Goal: Information Seeking & Learning: Find specific fact

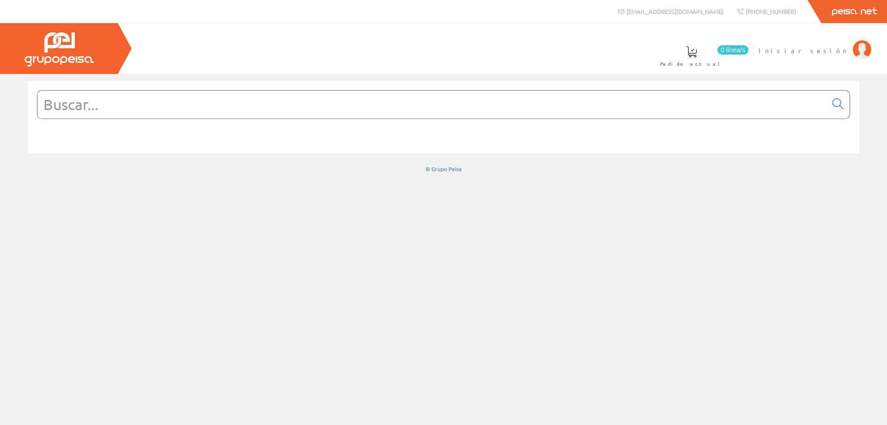
click at [831, 50] on span "Iniciar sesión" at bounding box center [804, 50] width 90 height 9
click at [250, 105] on input "text" at bounding box center [432, 105] width 790 height 28
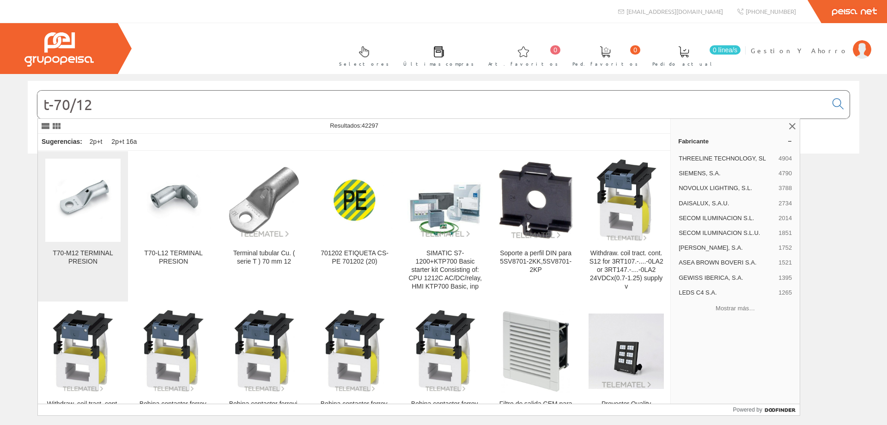
type input "t-70/12"
click at [96, 204] on img at bounding box center [82, 200] width 75 height 56
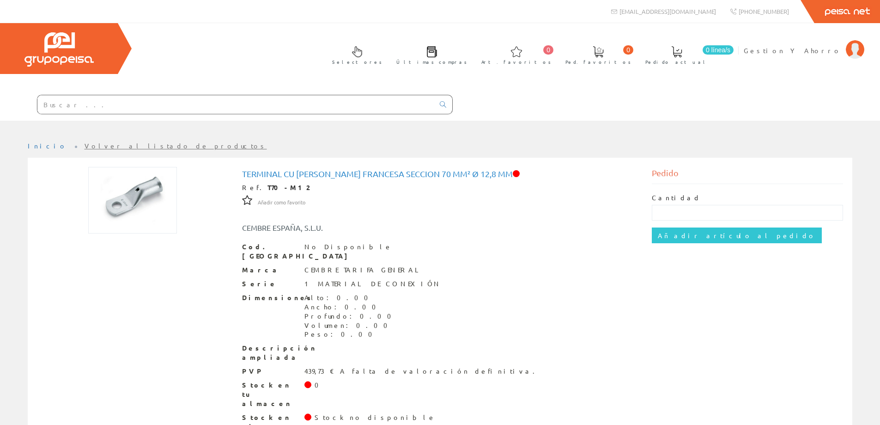
click at [145, 101] on input "text" at bounding box center [235, 104] width 397 height 18
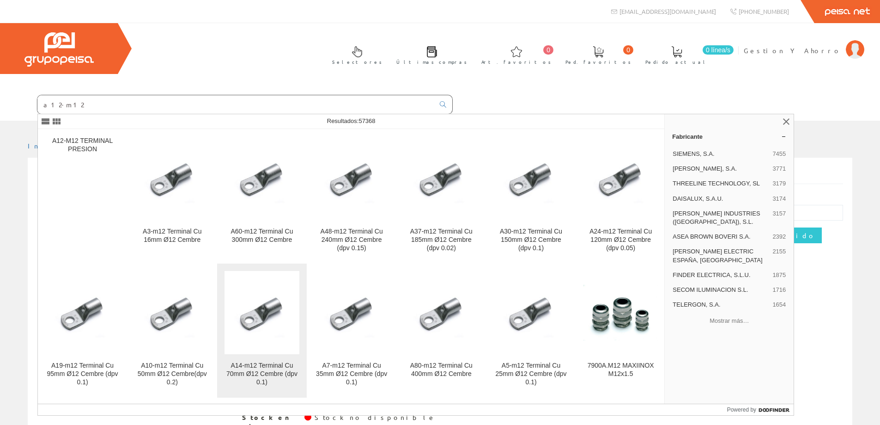
type input "a12-m12"
click at [256, 326] on img at bounding box center [262, 313] width 74 height 56
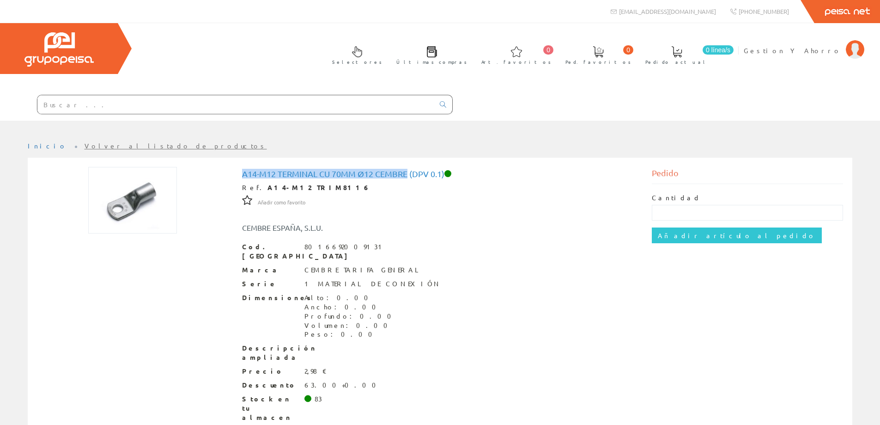
drag, startPoint x: 243, startPoint y: 174, endPoint x: 408, endPoint y: 171, distance: 165.0
click at [408, 171] on h1 "A14-m12 Terminal Cu 70mm Ø12 Cembre (dpv 0.1)" at bounding box center [440, 173] width 397 height 9
copy h1 "A14-m12 Terminal Cu 70mm Ø12 Cembre"
click at [117, 106] on input "text" at bounding box center [235, 104] width 397 height 18
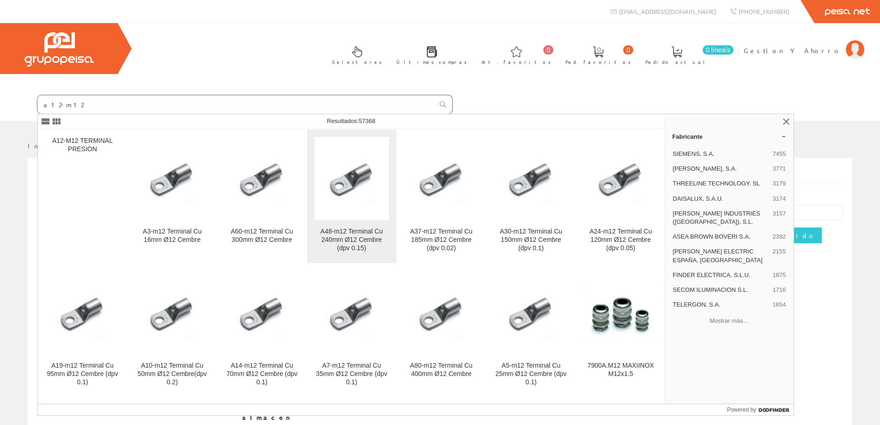
type input "a12-m12"
click at [332, 218] on figure at bounding box center [352, 178] width 74 height 83
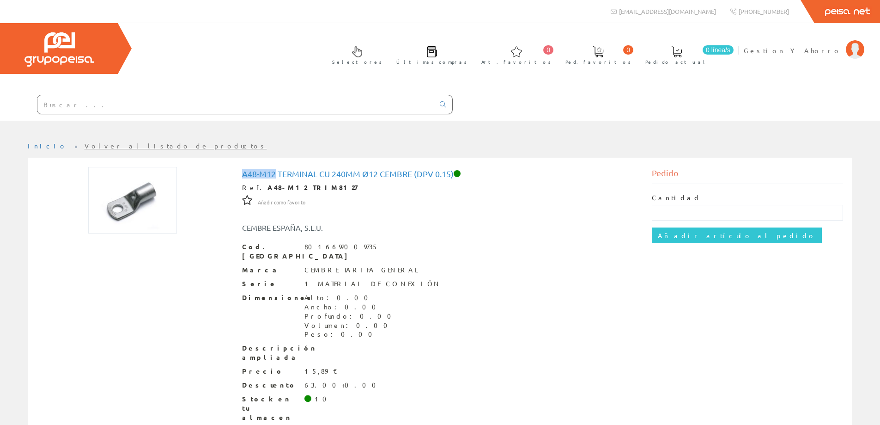
drag, startPoint x: 244, startPoint y: 174, endPoint x: 277, endPoint y: 176, distance: 33.3
click at [277, 176] on h1 "A48-m12 Terminal Cu 240mm Ø12 Cembre (dpv 0.15)" at bounding box center [440, 173] width 397 height 9
copy h1 "A48-m12"
click at [219, 102] on input "a12-m12" at bounding box center [235, 104] width 397 height 18
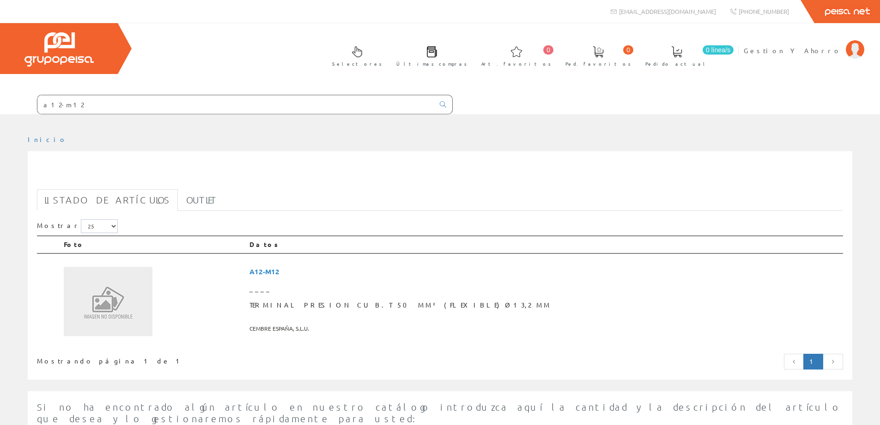
drag, startPoint x: 85, startPoint y: 105, endPoint x: 4, endPoint y: 104, distance: 80.4
click at [4, 104] on form "a12-m12" at bounding box center [226, 104] width 453 height 19
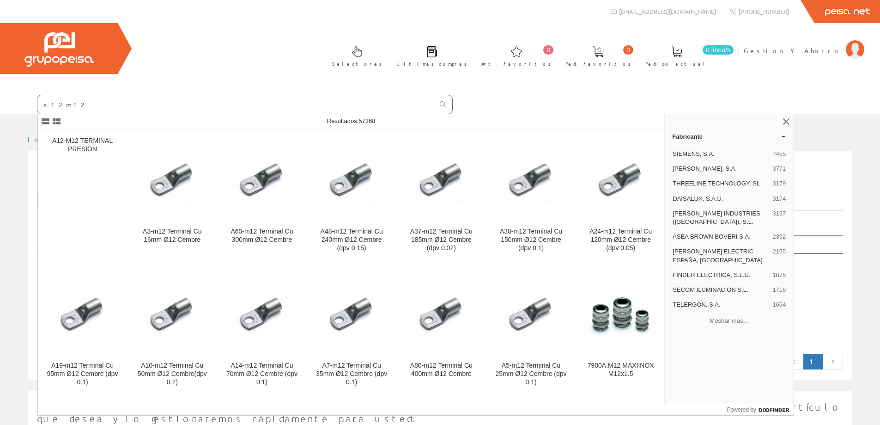
drag, startPoint x: 141, startPoint y: 104, endPoint x: 0, endPoint y: 101, distance: 141.5
click at [0, 101] on form "a12-m12" at bounding box center [226, 104] width 453 height 19
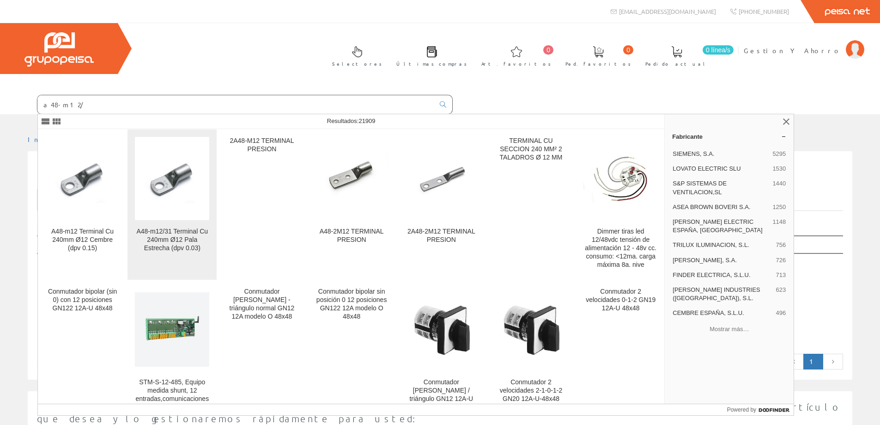
type input "a48-m12/"
click at [170, 189] on img at bounding box center [172, 179] width 74 height 56
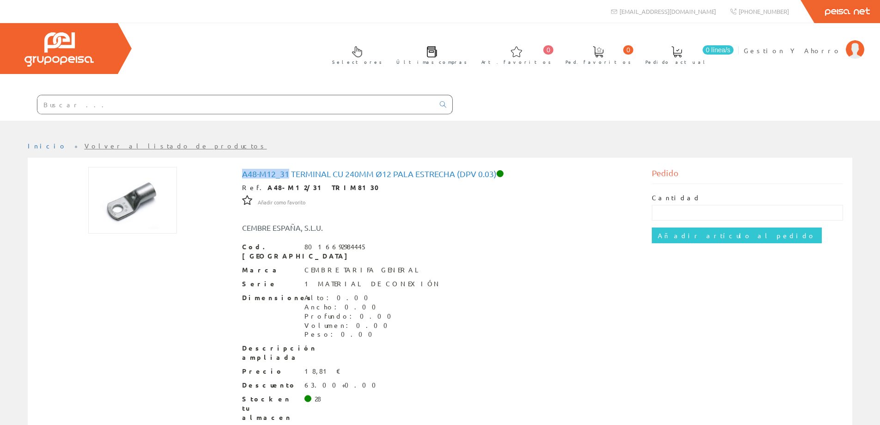
drag, startPoint x: 243, startPoint y: 173, endPoint x: 289, endPoint y: 175, distance: 46.3
click at [289, 175] on h1 "A48-m12_31 Terminal Cu 240mm Ø12 Pala Estrecha (dpv 0.03)" at bounding box center [440, 173] width 397 height 9
copy h1 "A48-m12_31"
click at [299, 173] on h1 "A48-m12_31 Terminal Cu 240mm Ø12 Pala Estrecha (dpv 0.03)" at bounding box center [440, 173] width 397 height 9
drag, startPoint x: 243, startPoint y: 174, endPoint x: 454, endPoint y: 175, distance: 211.7
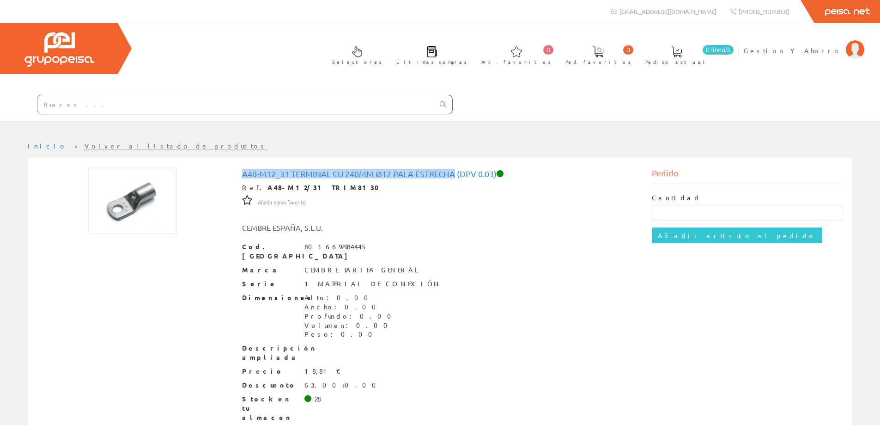
click at [454, 175] on h1 "A48-m12_31 Terminal Cu 240mm Ø12 Pala Estrecha (dpv 0.03)" at bounding box center [440, 173] width 397 height 9
copy h1 "A48-m12_31 Terminal Cu 240mm Ø12 Pala Estrecha"
